Goal: Download file/media

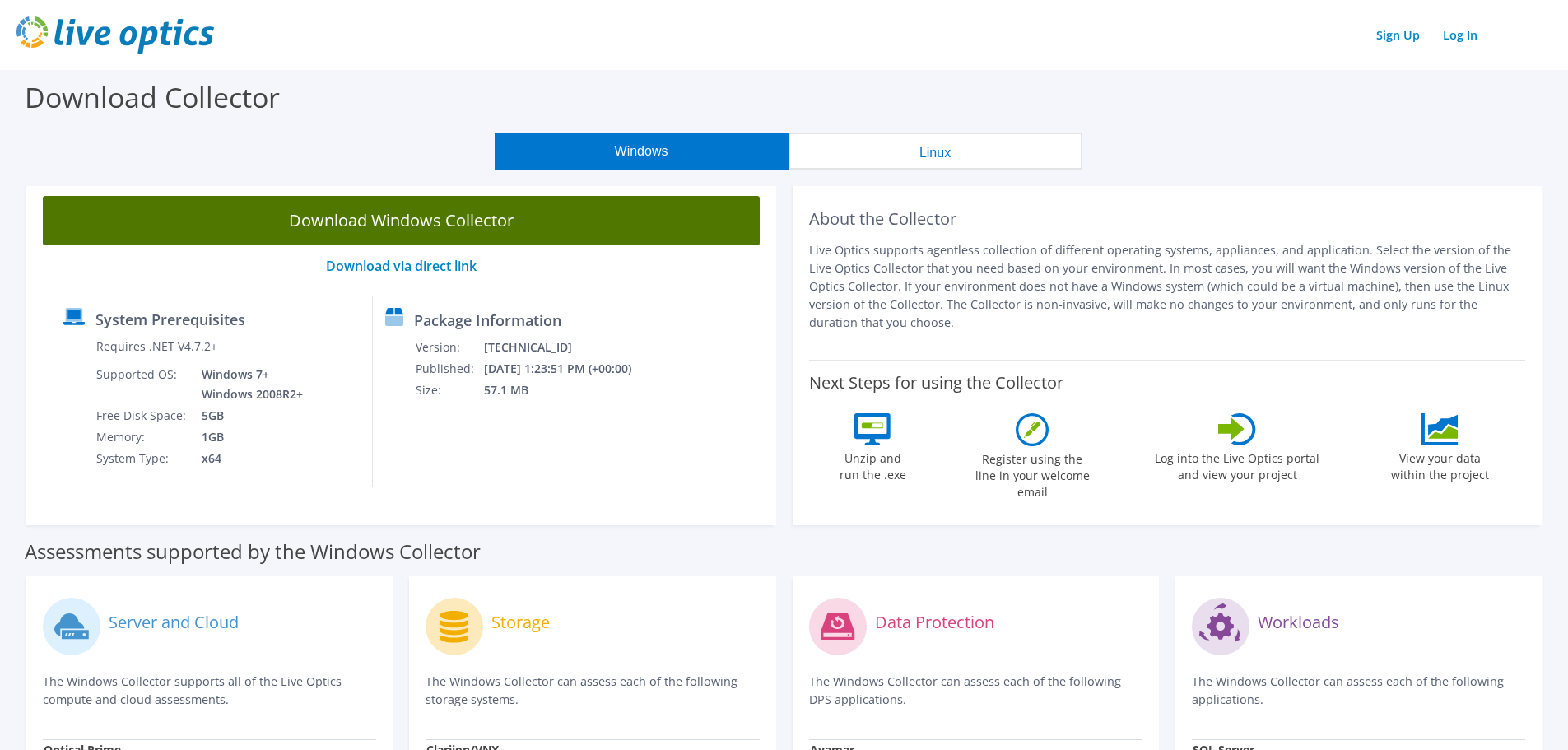
click at [446, 219] on link "Download Windows Collector" at bounding box center [401, 220] width 717 height 49
